Goal: Task Accomplishment & Management: Manage account settings

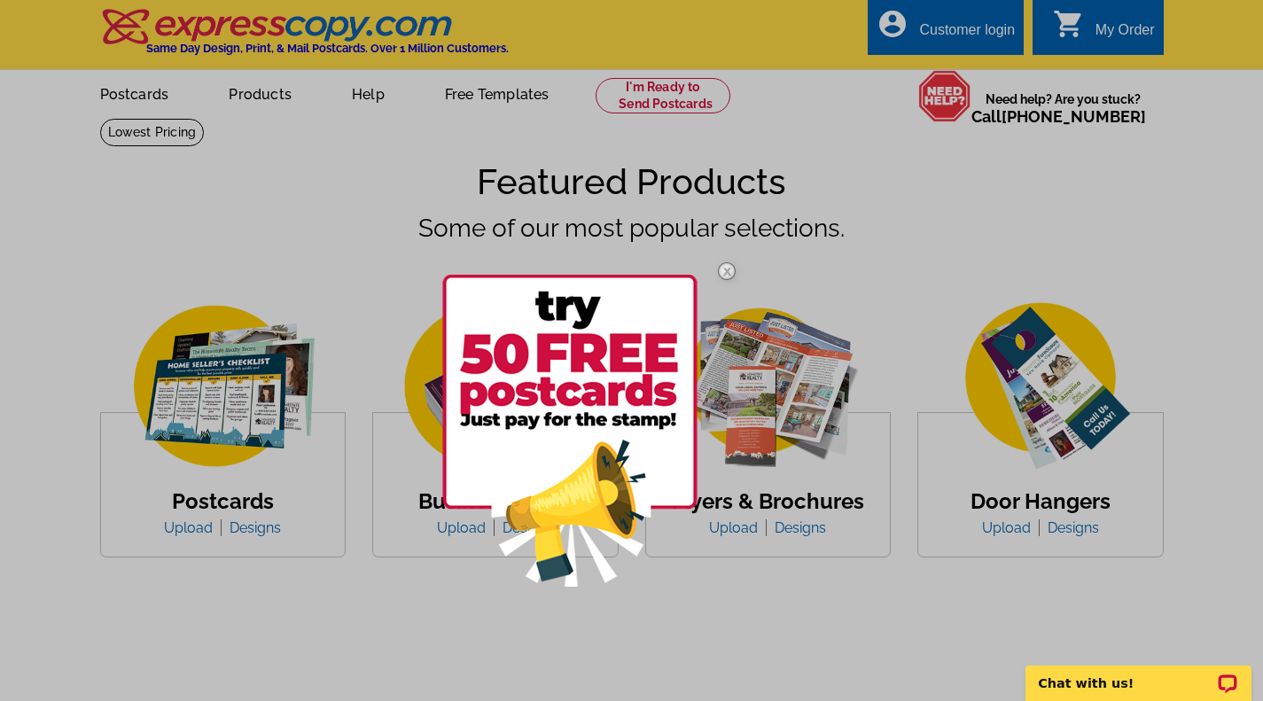
click at [966, 27] on div at bounding box center [631, 350] width 1263 height 701
drag, startPoint x: 725, startPoint y: 270, endPoint x: 798, endPoint y: 223, distance: 86.1
click at [725, 270] on img at bounding box center [726, 271] width 51 height 51
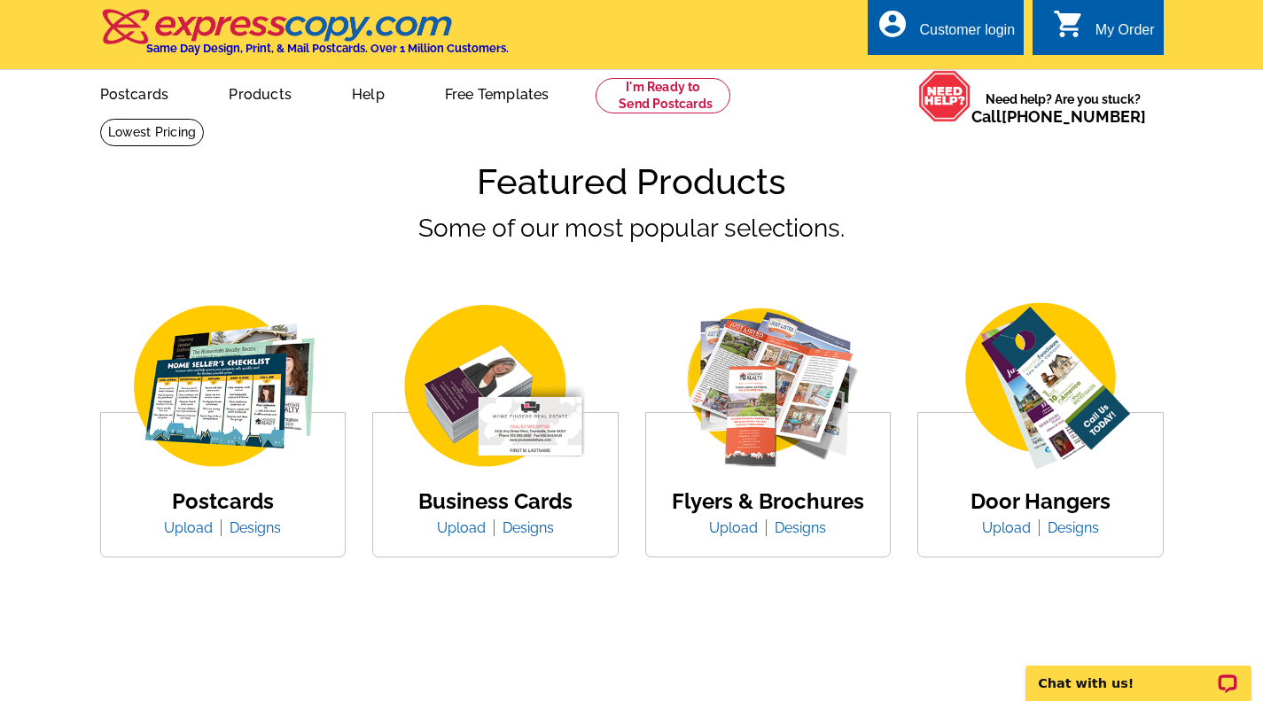
click at [960, 33] on div "Customer login" at bounding box center [967, 34] width 96 height 25
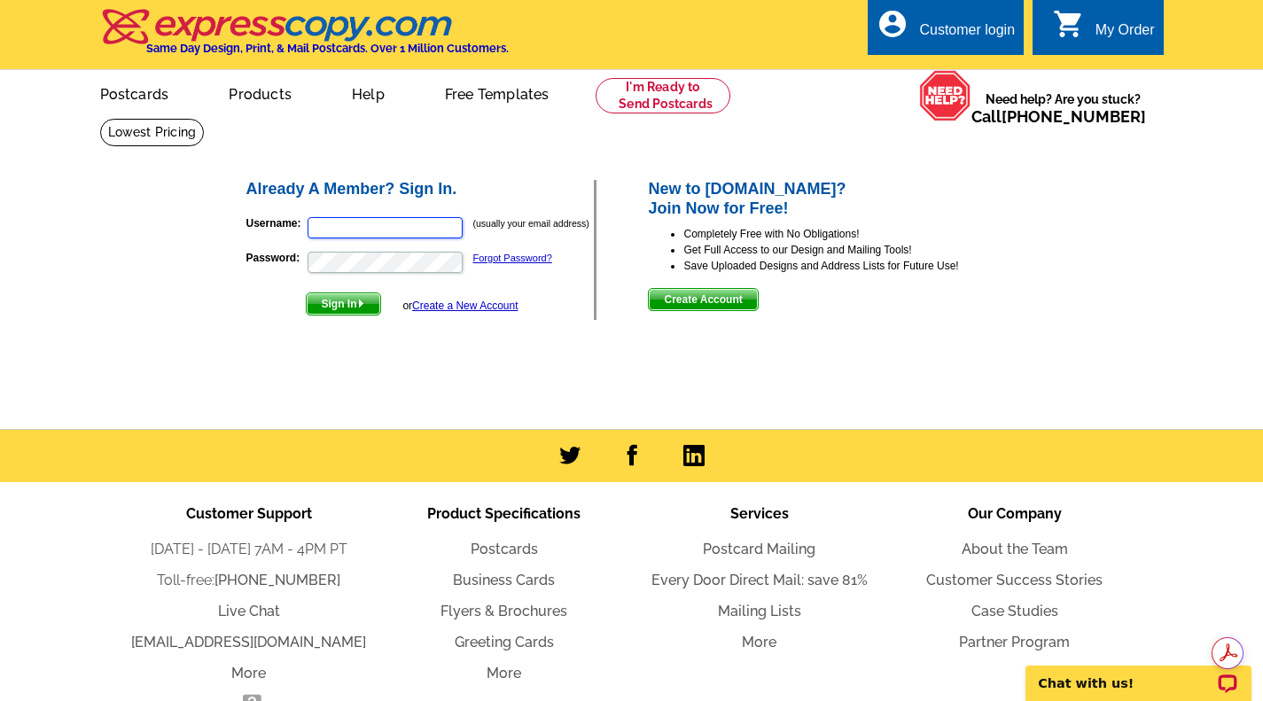
click at [378, 227] on input "Username:" at bounding box center [385, 227] width 155 height 21
paste input "sheree@thesnyderteam.com"
type input "sheree@thesnyderteam.com"
click at [350, 306] on span "Sign In" at bounding box center [344, 303] width 74 height 21
